Goal: Feedback & Contribution: Submit feedback/report problem

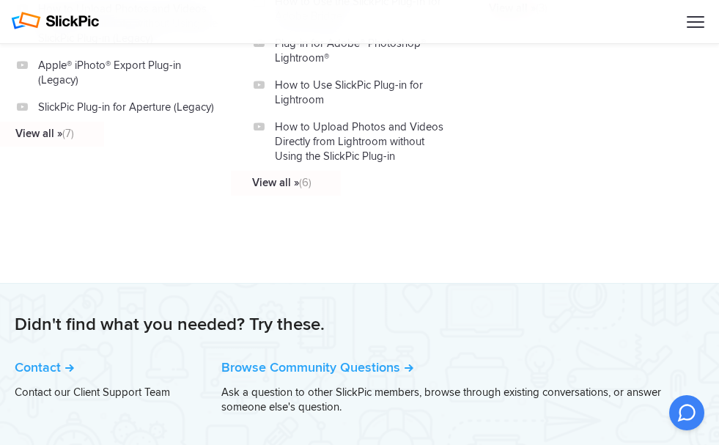
scroll to position [1960, 0]
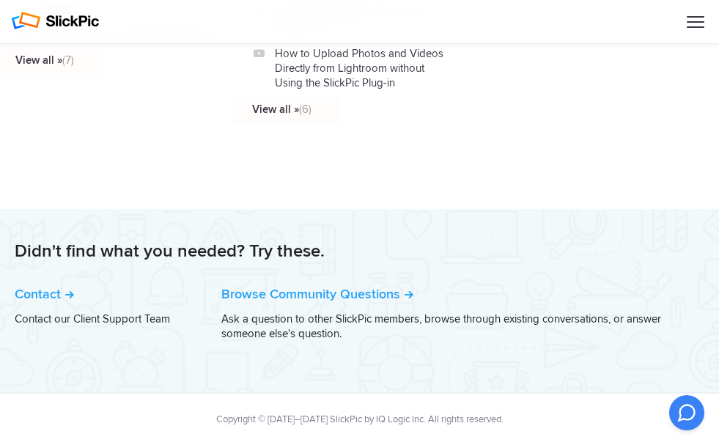
click at [41, 294] on link "Contact" at bounding box center [44, 294] width 59 height 16
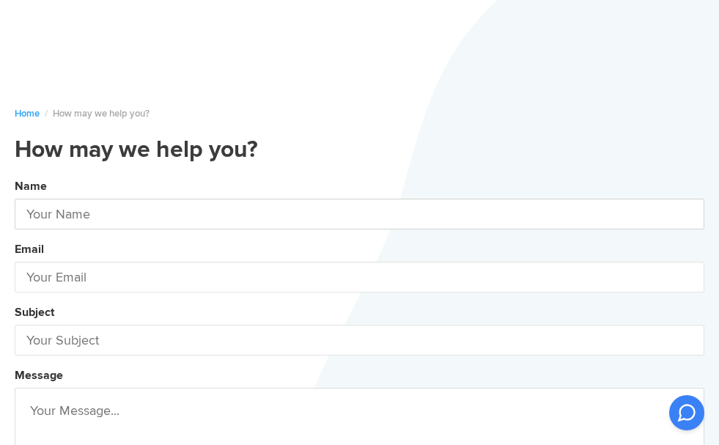
click at [152, 216] on input "text" at bounding box center [359, 214] width 689 height 31
type input "[PERSON_NAME] [PERSON_NAME]"
type input "[EMAIL_ADDRESS][DOMAIN_NAME]"
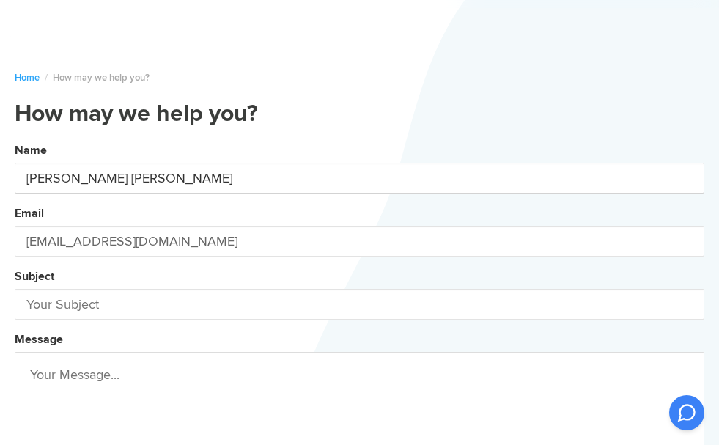
scroll to position [37, 0]
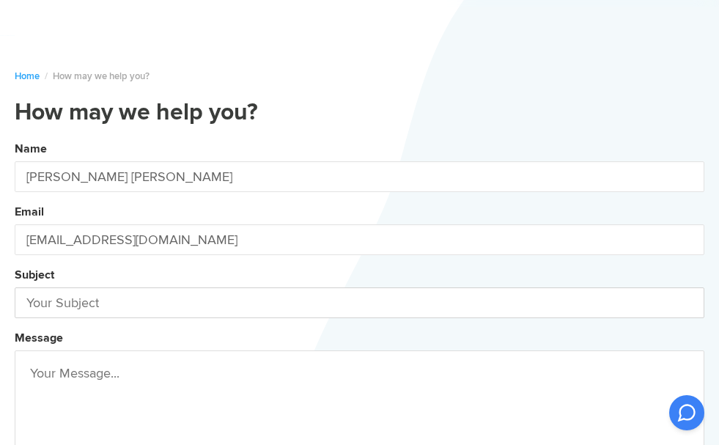
click at [203, 311] on input "text" at bounding box center [359, 302] width 689 height 31
type input "blog"
click at [93, 371] on textarea at bounding box center [359, 405] width 689 height 110
click at [15, 136] on button "Name [PERSON_NAME] [PERSON_NAME] Email [EMAIL_ADDRESS][DOMAIN_NAME] Subject blo…" at bounding box center [359, 359] width 689 height 447
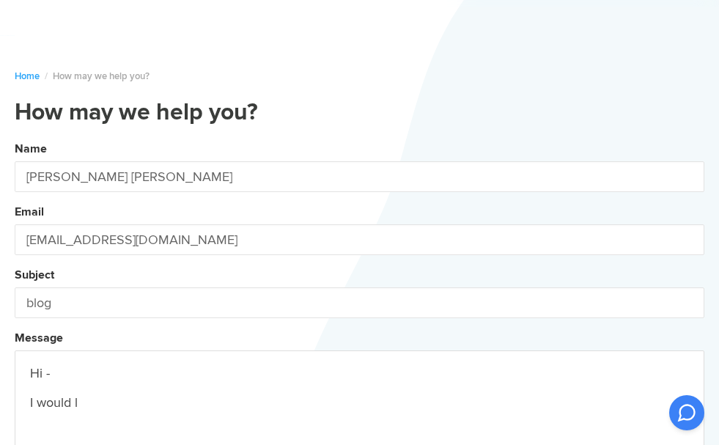
click at [15, 136] on button "Name [PERSON_NAME] [PERSON_NAME] Email [EMAIL_ADDRESS][DOMAIN_NAME] Subject blo…" at bounding box center [359, 359] width 689 height 447
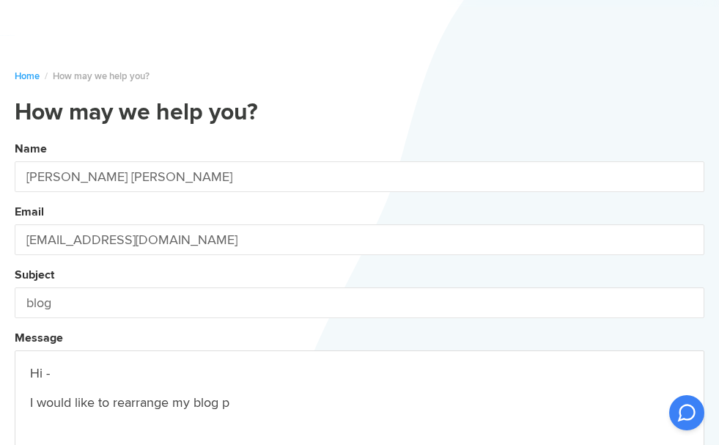
click at [15, 136] on button "Name [PERSON_NAME] [PERSON_NAME] Email [EMAIL_ADDRESS][DOMAIN_NAME] Subject blo…" at bounding box center [359, 359] width 689 height 447
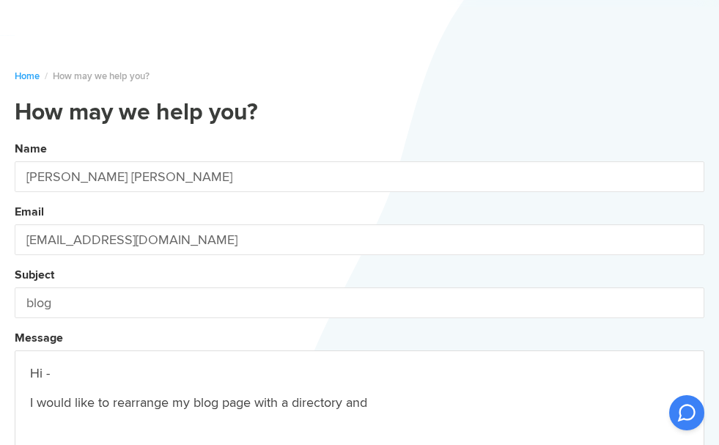
click at [15, 136] on button "Name [PERSON_NAME] [PERSON_NAME] Email [EMAIL_ADDRESS][DOMAIN_NAME] Subject blo…" at bounding box center [359, 359] width 689 height 447
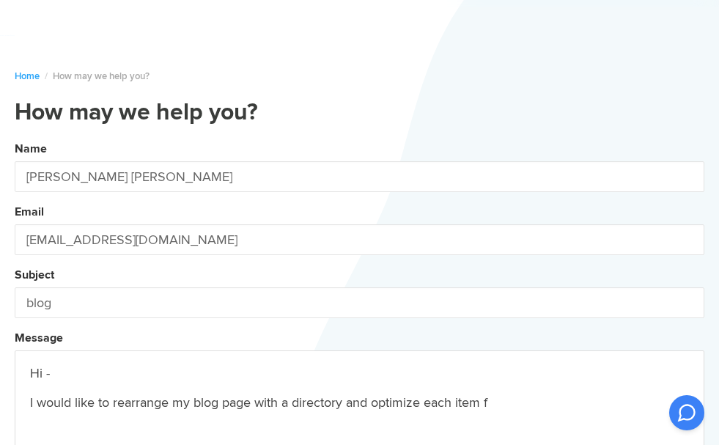
click at [15, 136] on button "Name [PERSON_NAME] [PERSON_NAME] Email [EMAIL_ADDRESS][DOMAIN_NAME] Subject blo…" at bounding box center [359, 359] width 689 height 447
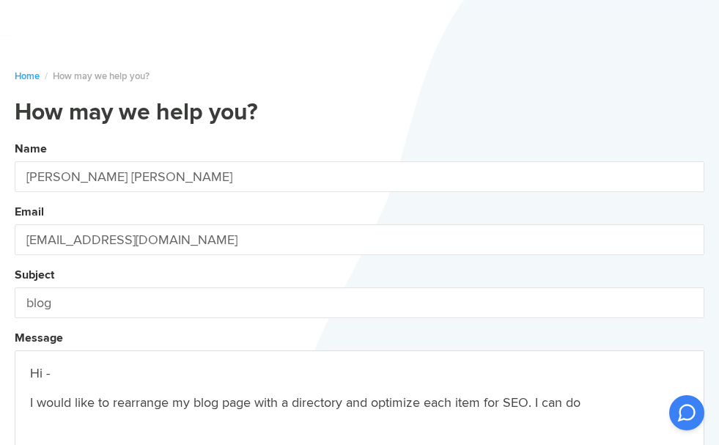
click at [15, 136] on button "Name [PERSON_NAME] [PERSON_NAME] Email [EMAIL_ADDRESS][DOMAIN_NAME] Subject blo…" at bounding box center [359, 359] width 689 height 447
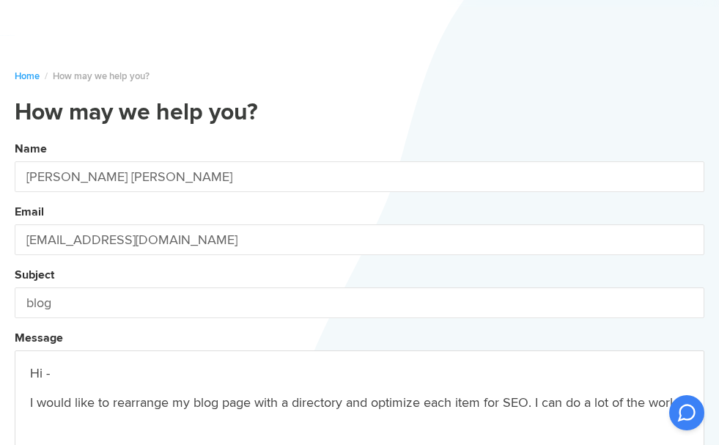
click at [15, 136] on button "Name [PERSON_NAME] [PERSON_NAME] Email [EMAIL_ADDRESS][DOMAIN_NAME] Subject blo…" at bounding box center [359, 359] width 689 height 447
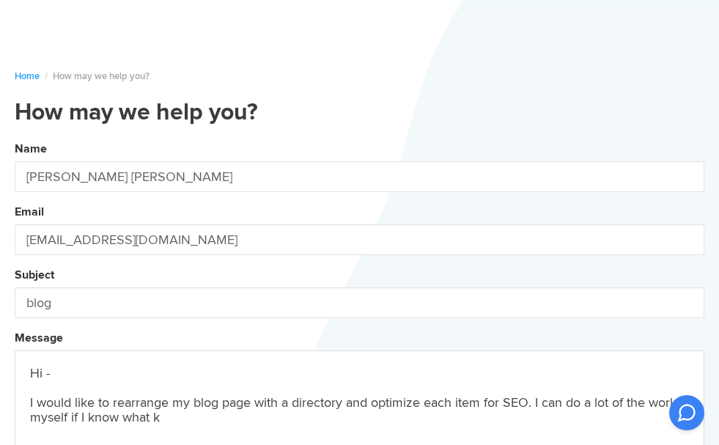
click at [15, 136] on button "Name [PERSON_NAME] [PERSON_NAME] Email [EMAIL_ADDRESS][DOMAIN_NAME] Subject blo…" at bounding box center [359, 359] width 689 height 447
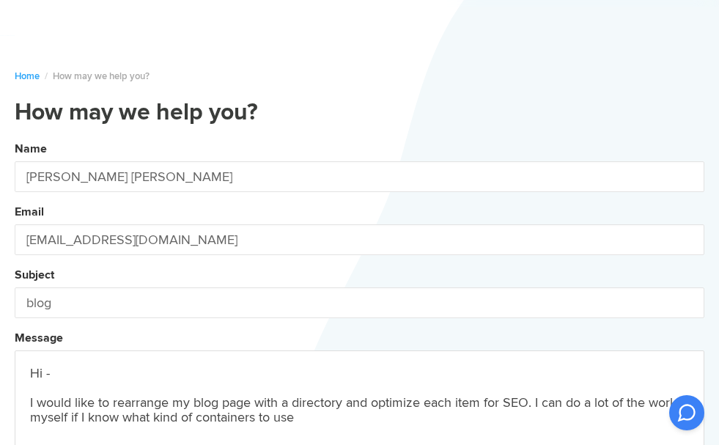
click at [15, 136] on button "Name [PERSON_NAME] [PERSON_NAME] Email [EMAIL_ADDRESS][DOMAIN_NAME] Subject blo…" at bounding box center [359, 359] width 689 height 447
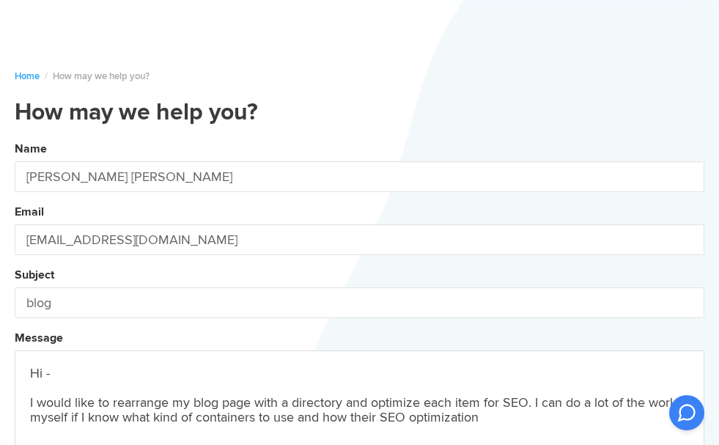
click at [15, 136] on button "Name [PERSON_NAME] [PERSON_NAME] Email [EMAIL_ADDRESS][DOMAIN_NAME] Subject blo…" at bounding box center [359, 359] width 689 height 447
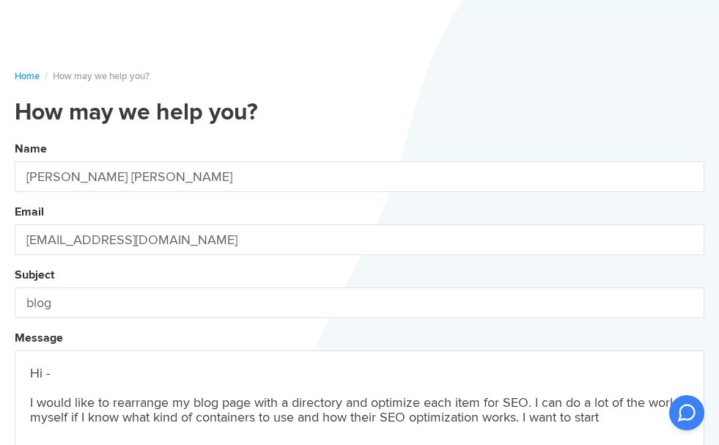
click at [15, 136] on button "Name [PERSON_NAME] [PERSON_NAME] Email [EMAIL_ADDRESS][DOMAIN_NAME] Subject blo…" at bounding box center [359, 359] width 689 height 447
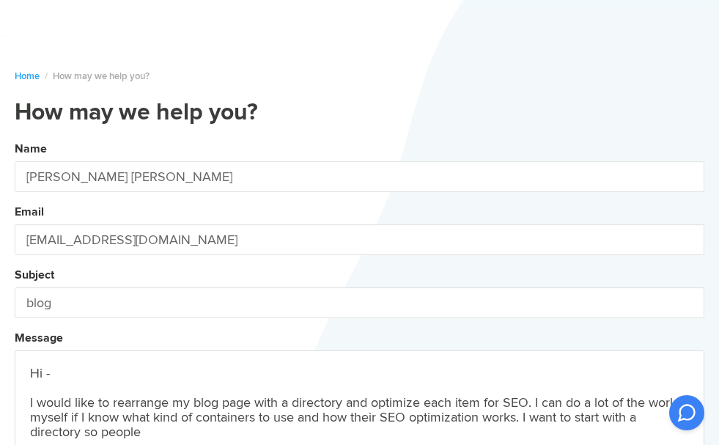
click at [15, 136] on button "Name [PERSON_NAME] [PERSON_NAME] Email [EMAIL_ADDRESS][DOMAIN_NAME] Subject blo…" at bounding box center [359, 359] width 689 height 447
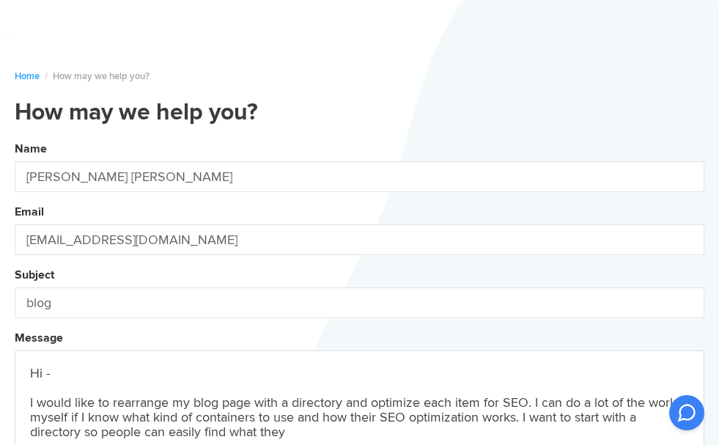
click at [15, 136] on button "Name [PERSON_NAME] [PERSON_NAME] Email [EMAIL_ADDRESS][DOMAIN_NAME] Subject blo…" at bounding box center [359, 359] width 689 height 447
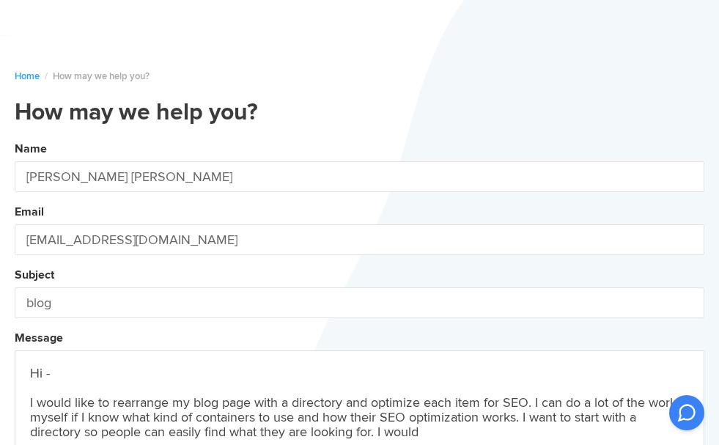
click at [15, 136] on button "Name [PERSON_NAME] [PERSON_NAME] Email [EMAIL_ADDRESS][DOMAIN_NAME] Subject blo…" at bounding box center [359, 359] width 689 height 447
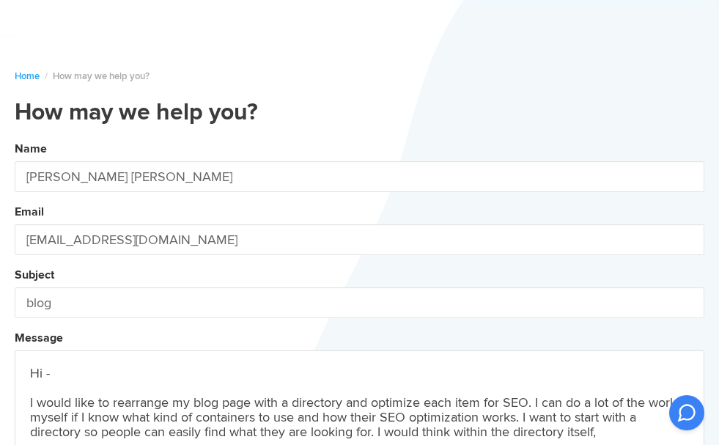
click at [15, 136] on button "Name [PERSON_NAME] [PERSON_NAME] Email [EMAIL_ADDRESS][DOMAIN_NAME] Subject blo…" at bounding box center [359, 359] width 689 height 447
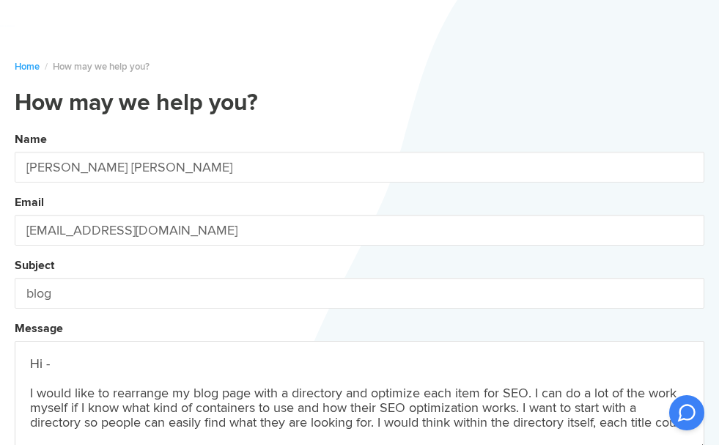
click at [15, 127] on button "Name [PERSON_NAME] [PERSON_NAME] Email [EMAIL_ADDRESS][DOMAIN_NAME] Subject blo…" at bounding box center [359, 350] width 689 height 447
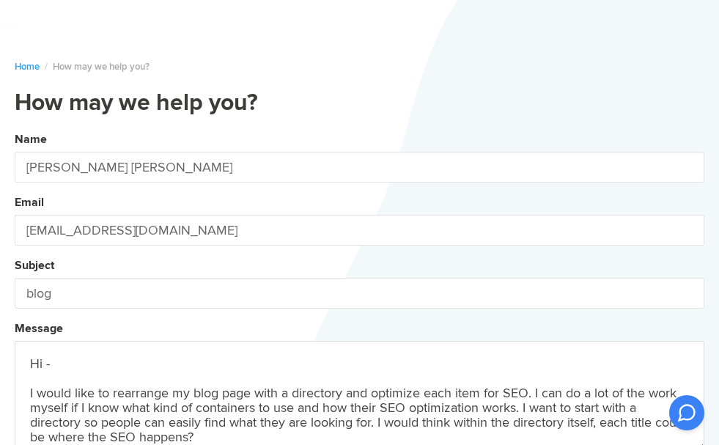
click at [15, 127] on button "Name [PERSON_NAME] [PERSON_NAME] Email [EMAIL_ADDRESS][DOMAIN_NAME] Subject blo…" at bounding box center [359, 350] width 689 height 447
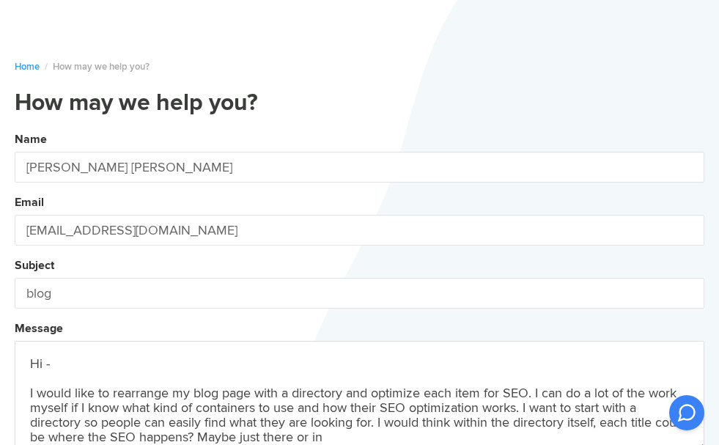
click at [15, 127] on button "Name [PERSON_NAME] [PERSON_NAME] Email [EMAIL_ADDRESS][DOMAIN_NAME] Subject blo…" at bounding box center [359, 350] width 689 height 447
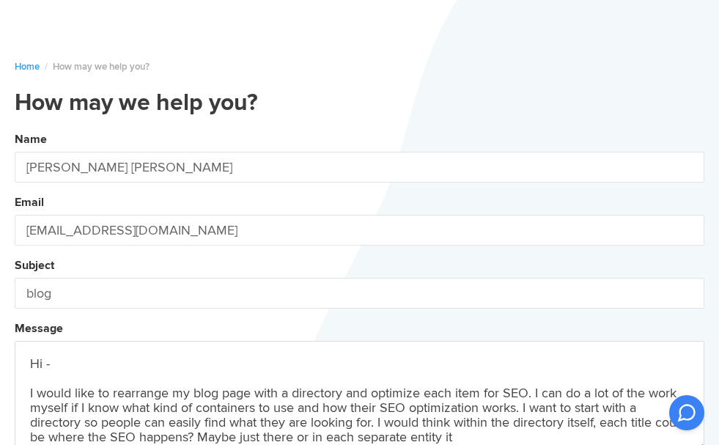
click at [15, 127] on button "Name [PERSON_NAME] [PERSON_NAME] Email [EMAIL_ADDRESS][DOMAIN_NAME] Subject blo…" at bounding box center [359, 350] width 689 height 447
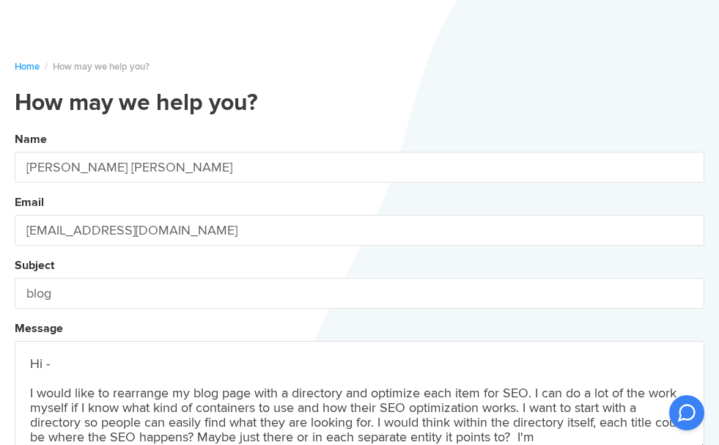
click at [15, 127] on button "Name [PERSON_NAME] [PERSON_NAME] Email [EMAIL_ADDRESS][DOMAIN_NAME] Subject blo…" at bounding box center [359, 350] width 689 height 447
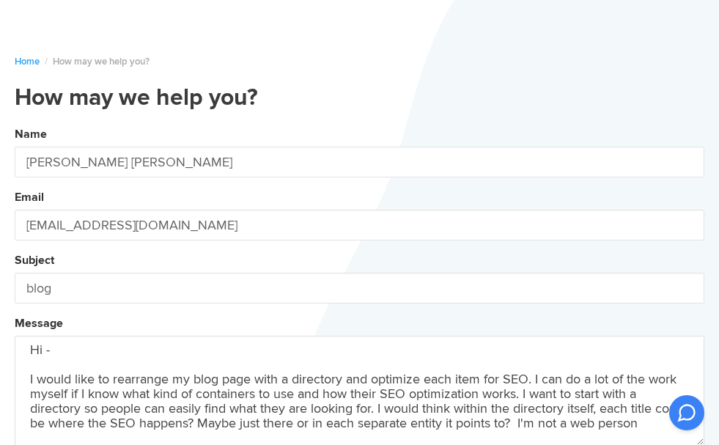
scroll to position [9, 0]
click at [15, 122] on button "Name [PERSON_NAME] [PERSON_NAME] Email [EMAIL_ADDRESS][DOMAIN_NAME] Subject blo…" at bounding box center [359, 345] width 689 height 447
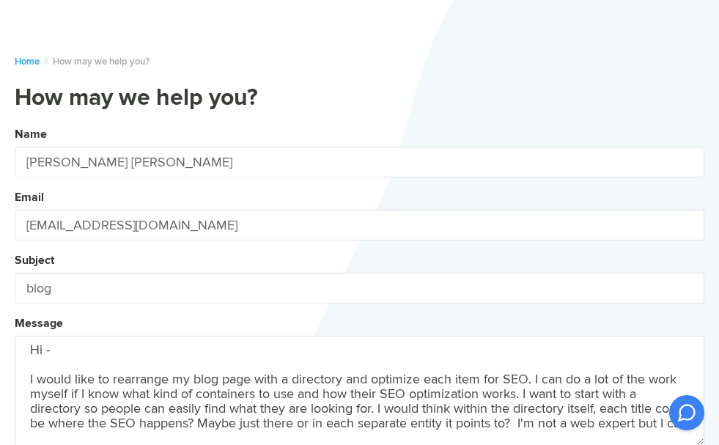
click at [15, 122] on button "Name [PERSON_NAME] [PERSON_NAME] Email [EMAIL_ADDRESS][DOMAIN_NAME] Subject blo…" at bounding box center [359, 345] width 689 height 447
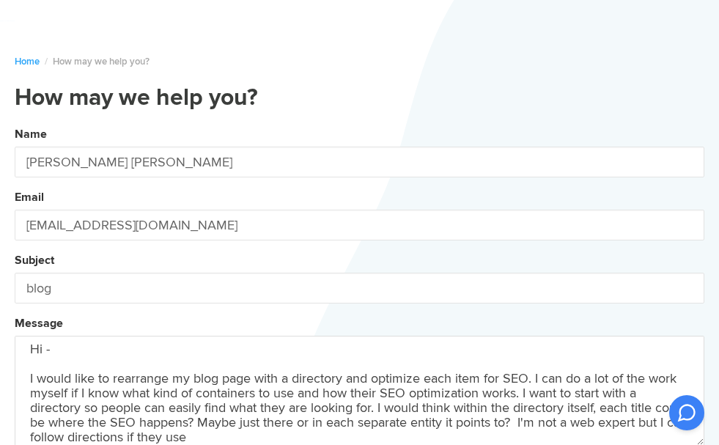
click at [15, 122] on button "Name [PERSON_NAME] [PERSON_NAME] Email [EMAIL_ADDRESS][DOMAIN_NAME] Subject blo…" at bounding box center [359, 345] width 689 height 447
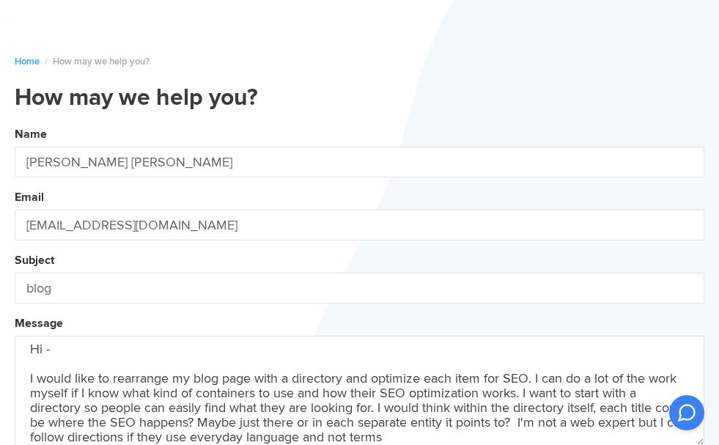
click at [15, 122] on button "Name [PERSON_NAME] [PERSON_NAME] Email [EMAIL_ADDRESS][DOMAIN_NAME] Subject blo…" at bounding box center [359, 345] width 689 height 447
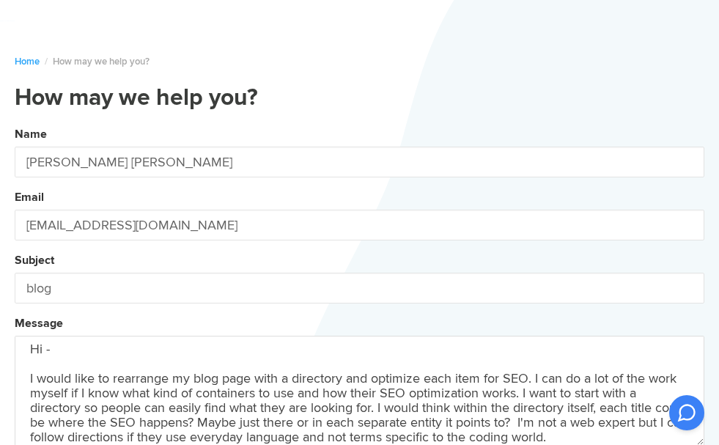
click at [15, 122] on button "Name [PERSON_NAME] [PERSON_NAME] Email [EMAIL_ADDRESS][DOMAIN_NAME] Subject blo…" at bounding box center [359, 345] width 689 height 447
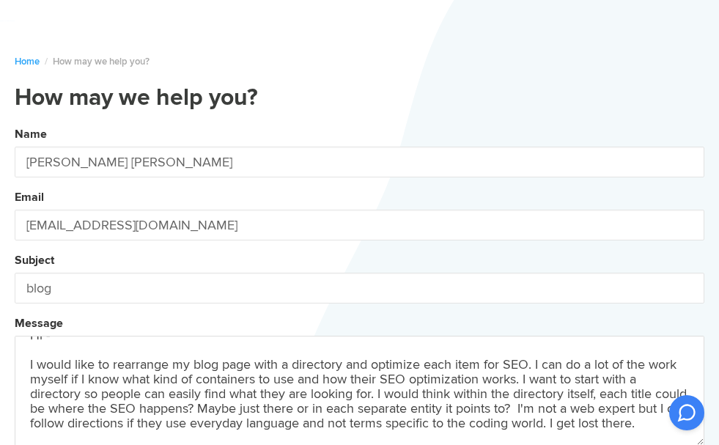
click at [15, 122] on button "Name [PERSON_NAME] [PERSON_NAME] Email [EMAIL_ADDRESS][DOMAIN_NAME] Subject blo…" at bounding box center [359, 345] width 689 height 447
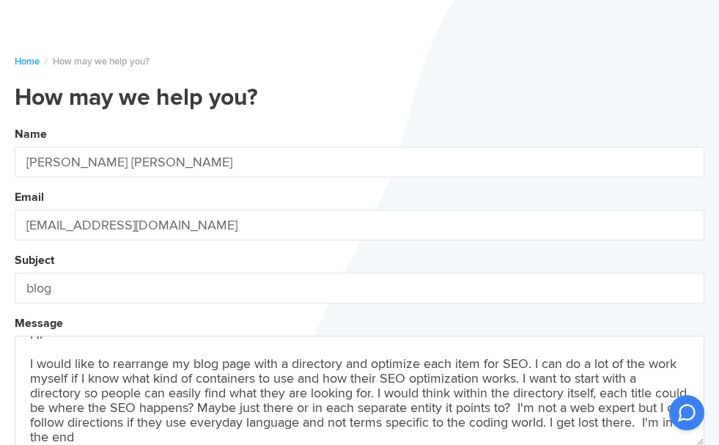
click at [15, 122] on button "Name [PERSON_NAME] [PERSON_NAME] Email [EMAIL_ADDRESS][DOMAIN_NAME] Subject blo…" at bounding box center [359, 345] width 689 height 447
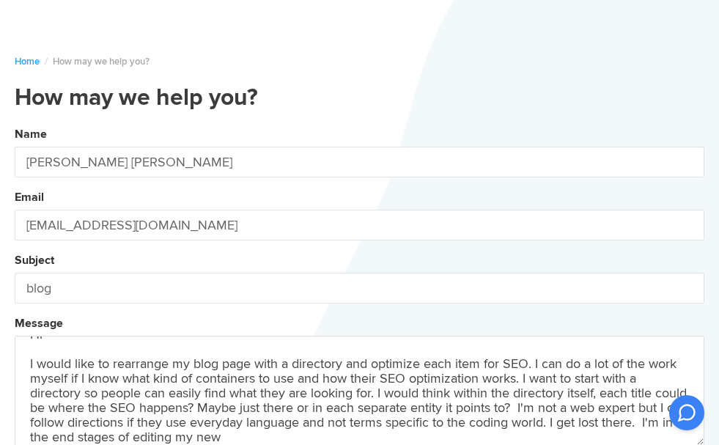
click at [15, 122] on button "Name [PERSON_NAME] [PERSON_NAME] Email [EMAIL_ADDRESS][DOMAIN_NAME] Subject blo…" at bounding box center [359, 345] width 689 height 447
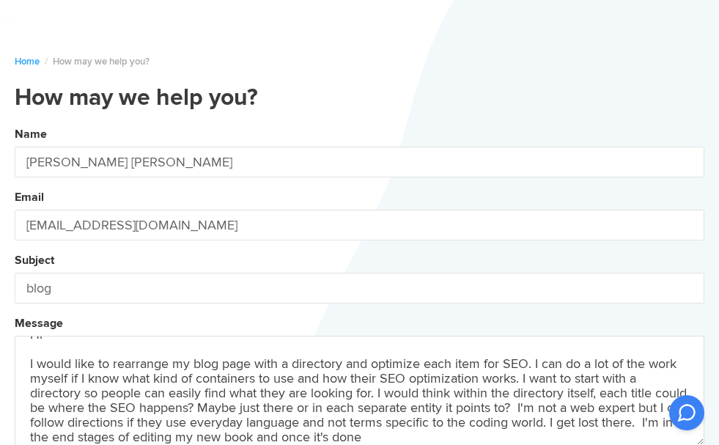
click at [15, 122] on button "Name [PERSON_NAME] [PERSON_NAME] Email [EMAIL_ADDRESS][DOMAIN_NAME] Subject blo…" at bounding box center [359, 345] width 689 height 447
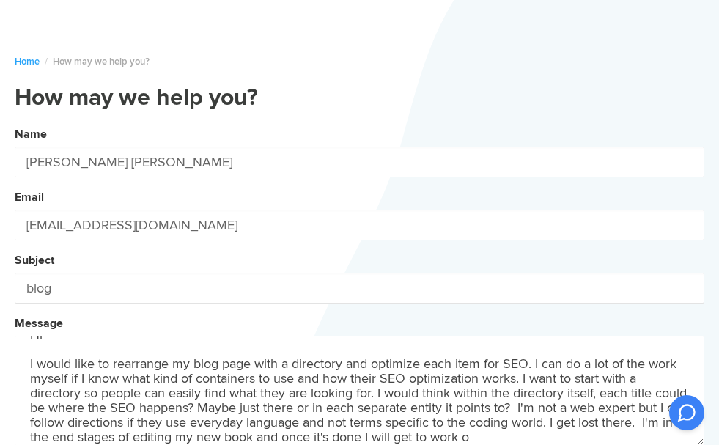
click at [15, 122] on button "Name [PERSON_NAME] [PERSON_NAME] Email [EMAIL_ADDRESS][DOMAIN_NAME] Subject blo…" at bounding box center [359, 345] width 689 height 447
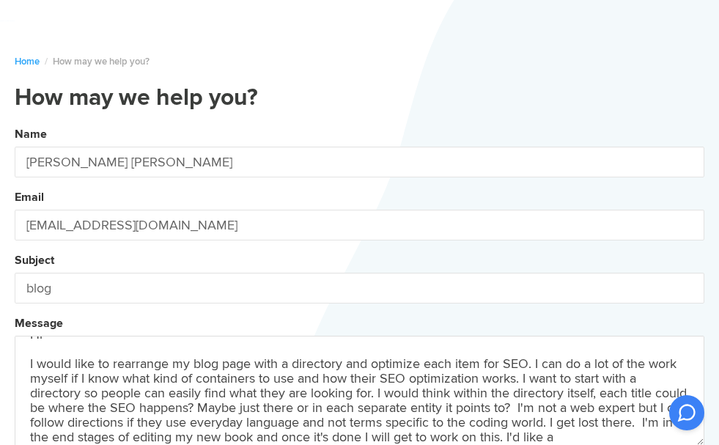
click at [15, 122] on button "Name [PERSON_NAME] [PERSON_NAME] Email [EMAIL_ADDRESS][DOMAIN_NAME] Subject blo…" at bounding box center [359, 345] width 689 height 447
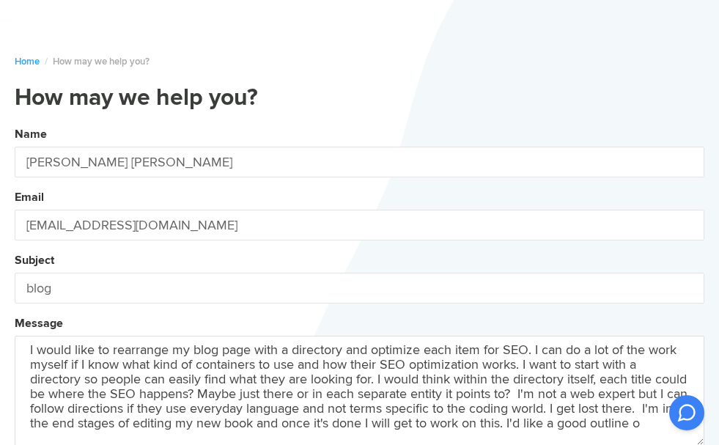
click at [15, 122] on button "Name [PERSON_NAME] [PERSON_NAME] Email [EMAIL_ADDRESS][DOMAIN_NAME] Subject blo…" at bounding box center [359, 345] width 689 height 447
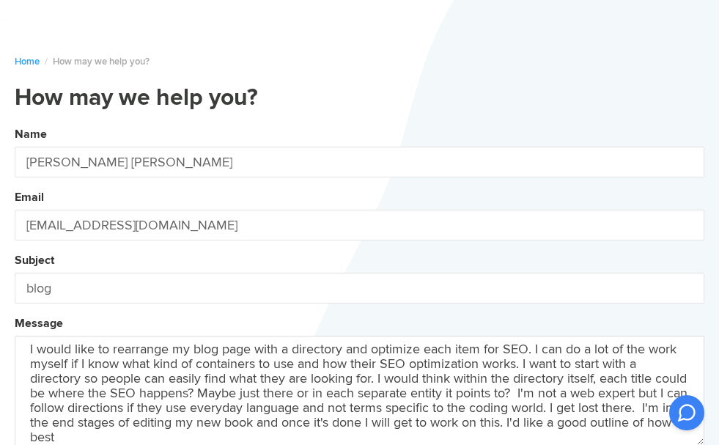
click at [15, 122] on button "Name [PERSON_NAME] [PERSON_NAME] Email [EMAIL_ADDRESS][DOMAIN_NAME] Subject blo…" at bounding box center [359, 345] width 689 height 447
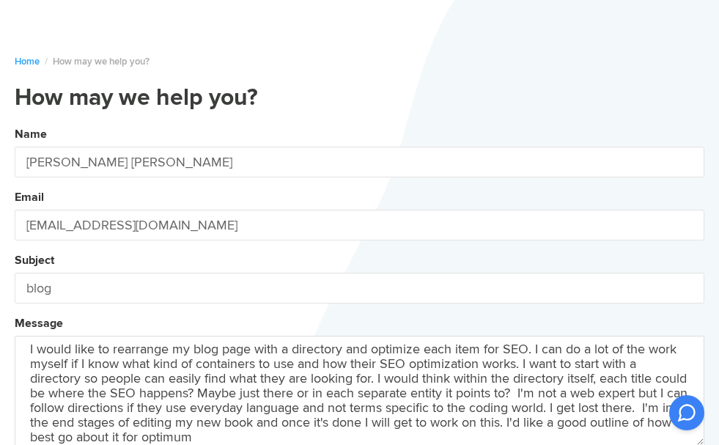
click at [15, 122] on button "Name [PERSON_NAME] [PERSON_NAME] Email [EMAIL_ADDRESS][DOMAIN_NAME] Subject blo…" at bounding box center [359, 345] width 689 height 447
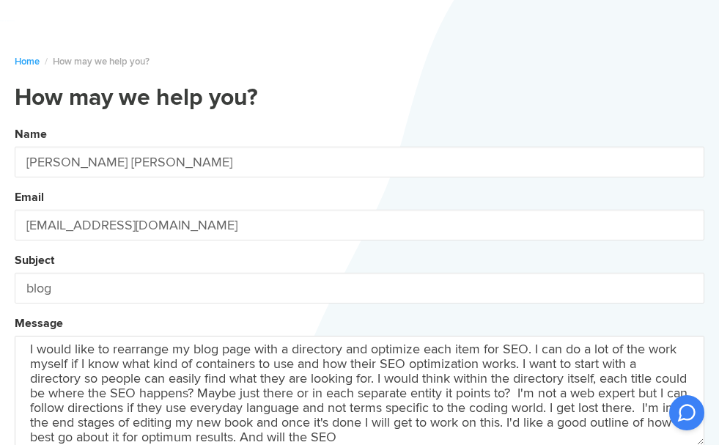
click at [15, 122] on button "Name [PERSON_NAME] [PERSON_NAME] Email [EMAIL_ADDRESS][DOMAIN_NAME] Subject blo…" at bounding box center [359, 345] width 689 height 447
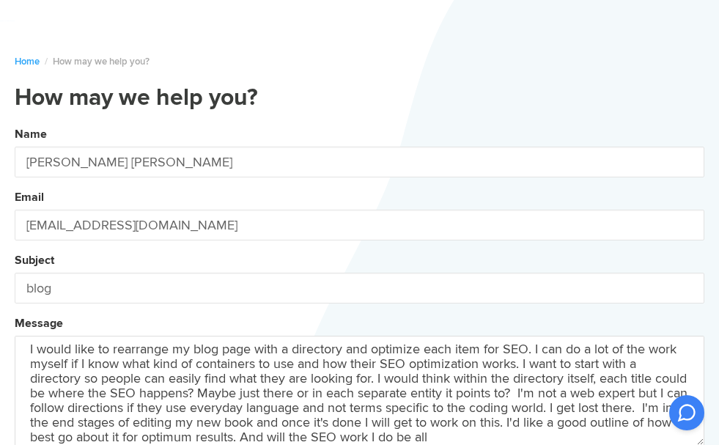
click at [15, 122] on button "Name [PERSON_NAME] [PERSON_NAME] Email [EMAIL_ADDRESS][DOMAIN_NAME] Subject blo…" at bounding box center [359, 345] width 689 height 447
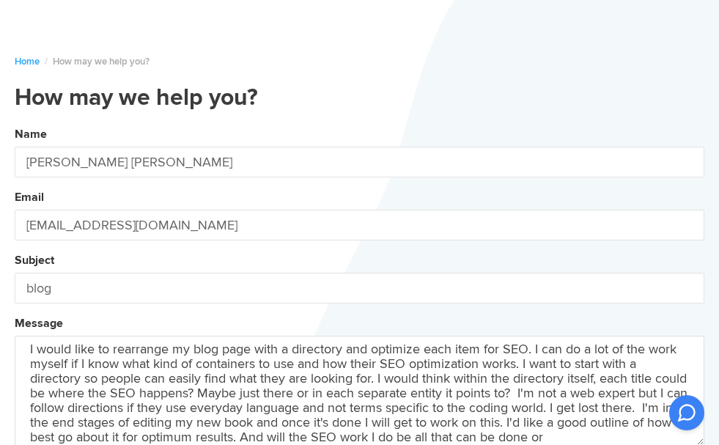
click at [15, 122] on button "Name [PERSON_NAME] [PERSON_NAME] Email [EMAIL_ADDRESS][DOMAIN_NAME] Subject blo…" at bounding box center [359, 345] width 689 height 447
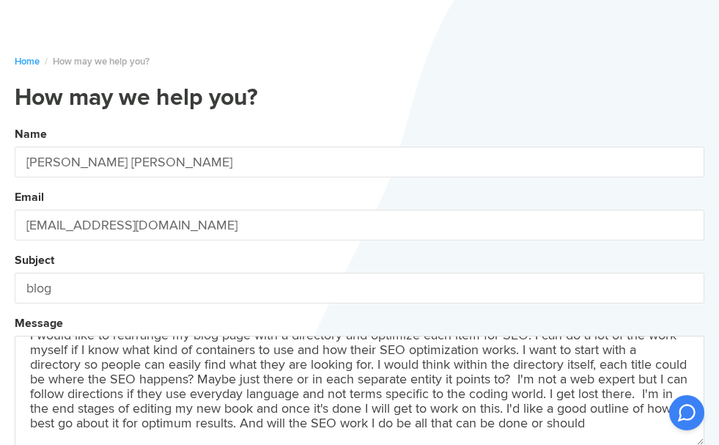
click at [15, 122] on button "Name [PERSON_NAME] [PERSON_NAME] Email [EMAIL_ADDRESS][DOMAIN_NAME] Subject blo…" at bounding box center [359, 345] width 689 height 447
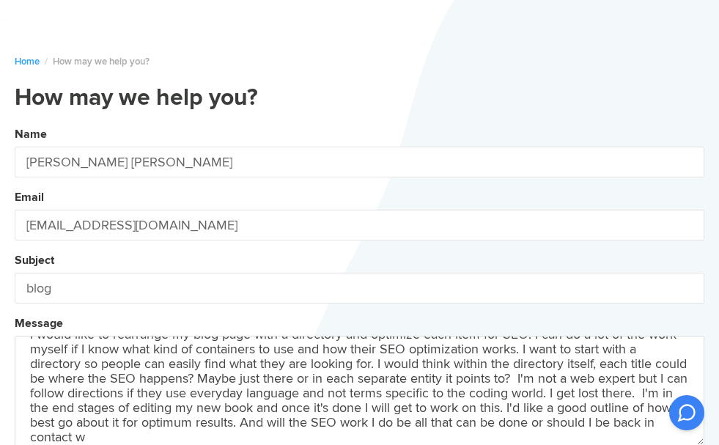
click at [15, 122] on button "Name [PERSON_NAME] [PERSON_NAME] Email [EMAIL_ADDRESS][DOMAIN_NAME] Subject blo…" at bounding box center [359, 345] width 689 height 447
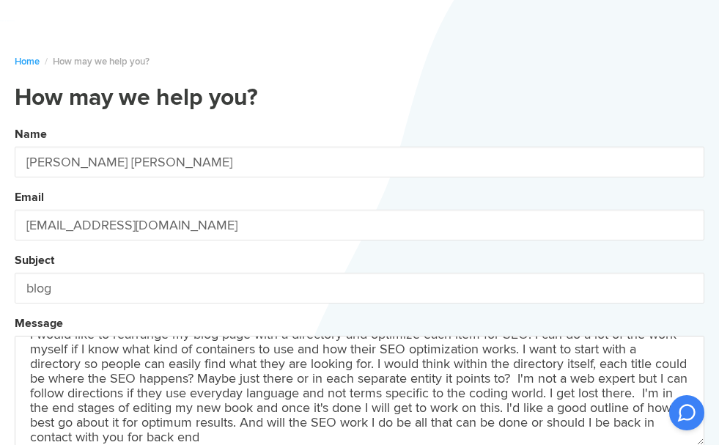
click at [15, 122] on button "Name [PERSON_NAME] [PERSON_NAME] Email [EMAIL_ADDRESS][DOMAIN_NAME] Subject blo…" at bounding box center [359, 345] width 689 height 447
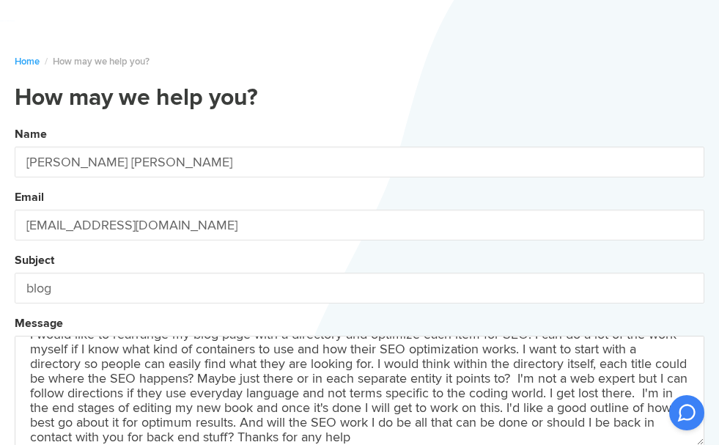
click at [15, 122] on button "Name [PERSON_NAME] [PERSON_NAME] Email [EMAIL_ADDRESS][DOMAIN_NAME] Subject blo…" at bounding box center [359, 345] width 689 height 447
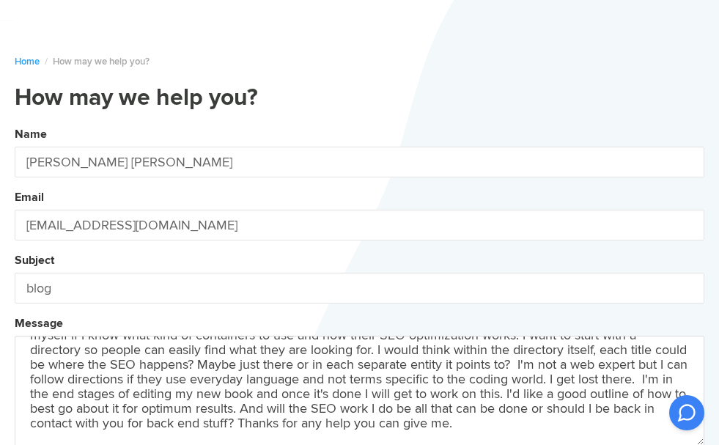
scroll to position [83, 0]
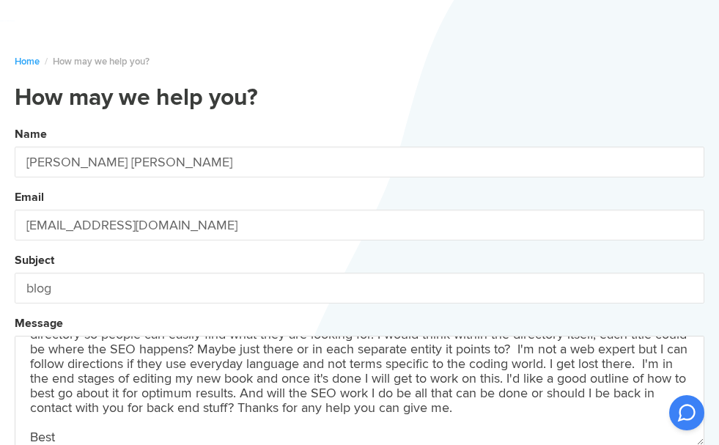
click at [15, 122] on button "Name [PERSON_NAME] [PERSON_NAME] Email [EMAIL_ADDRESS][DOMAIN_NAME] Subject blo…" at bounding box center [359, 345] width 689 height 447
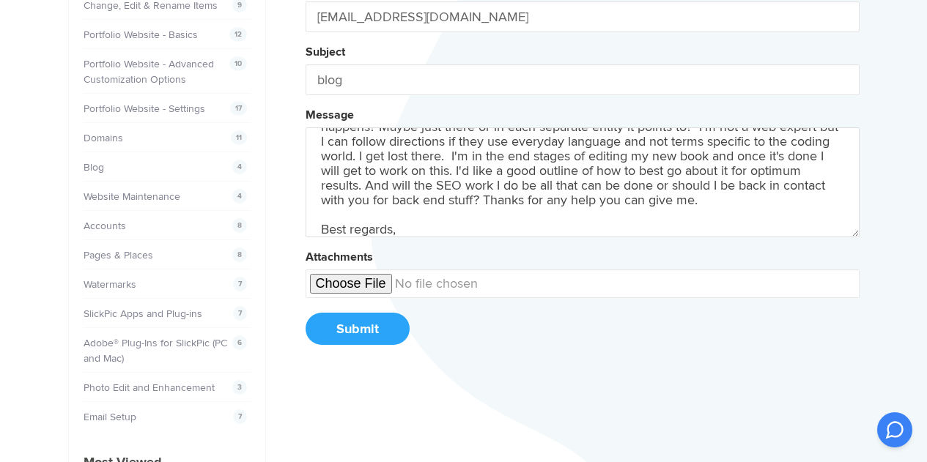
scroll to position [261, 0]
type textarea "Hi - I would like to rearrange my blog page with a directory and optimize each …"
click at [363, 330] on button "Submit" at bounding box center [357, 328] width 104 height 32
